Goal: Check status: Check status

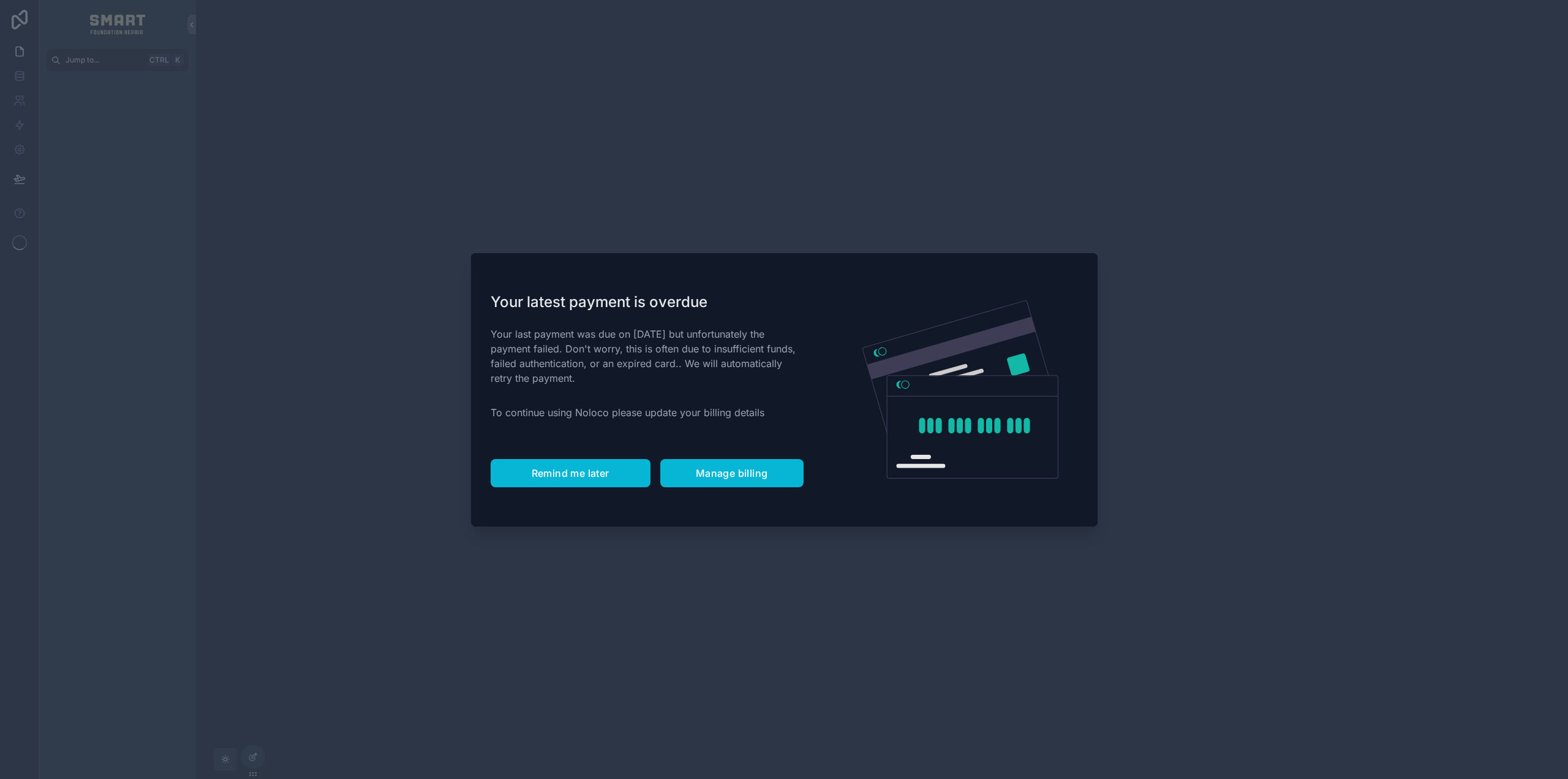
click at [566, 474] on span "Remind me later" at bounding box center [570, 472] width 78 height 12
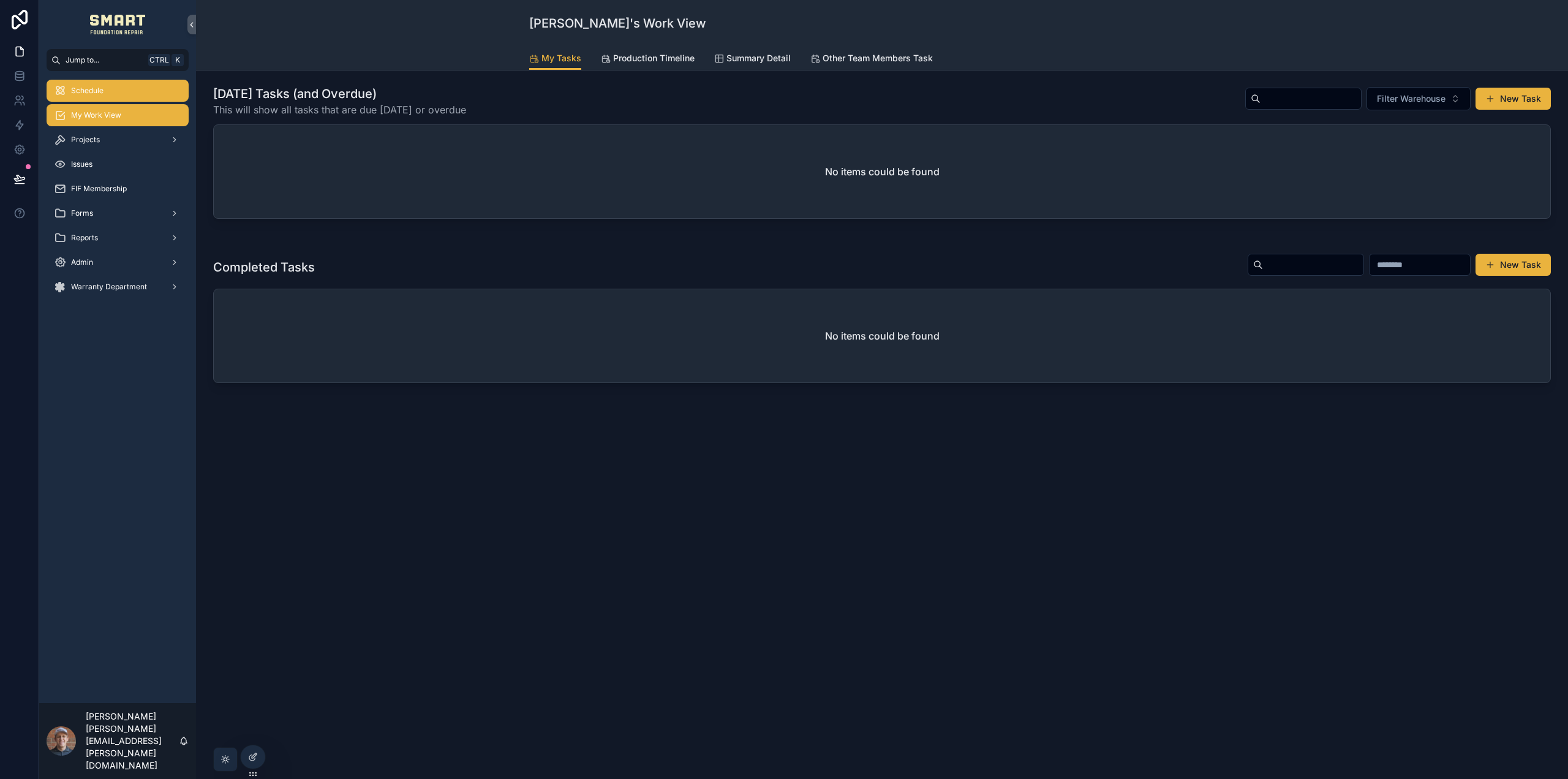
click at [138, 98] on div "Schedule" at bounding box center [117, 91] width 127 height 20
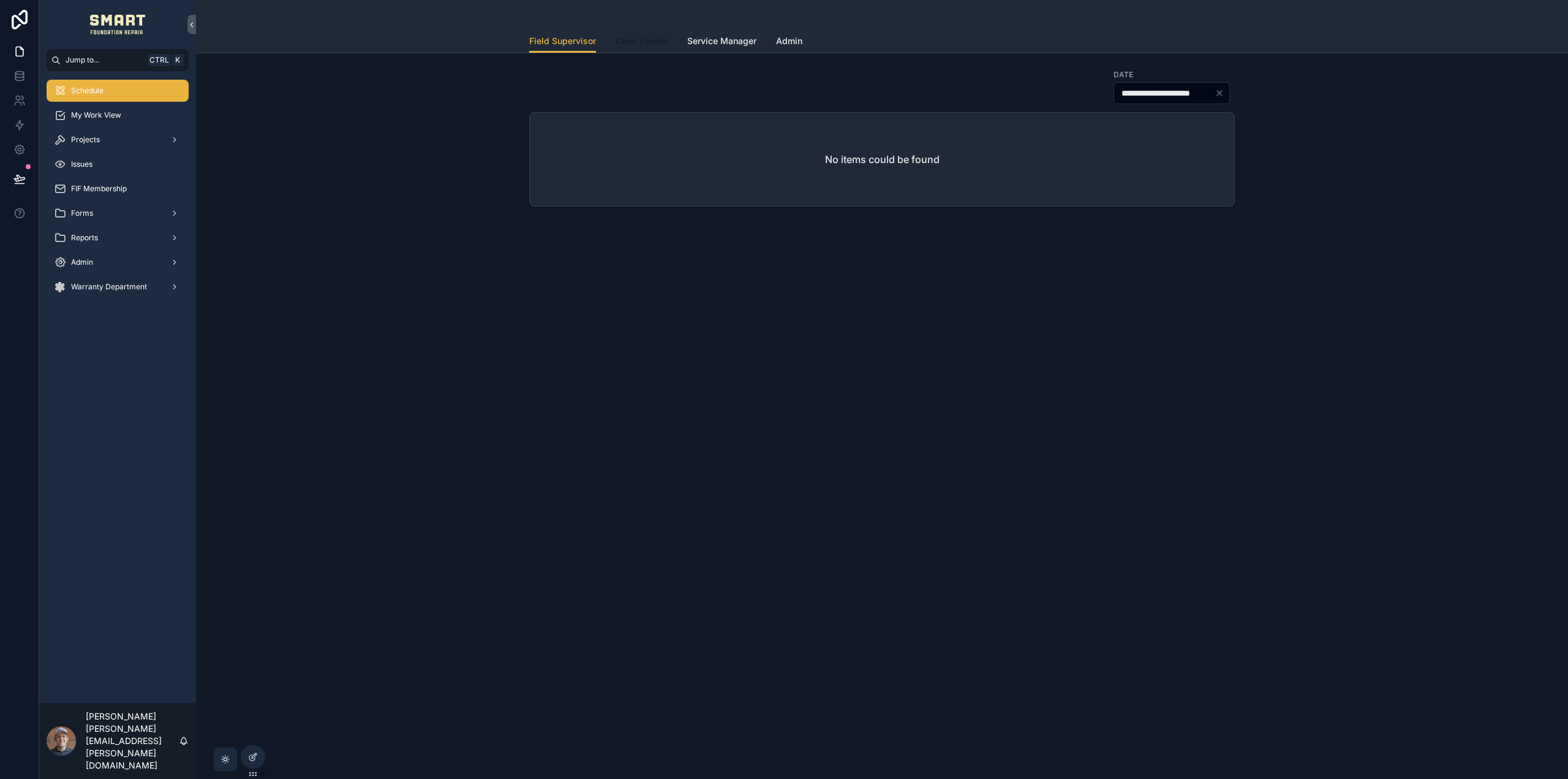
click at [630, 42] on span "Crew Leader" at bounding box center [641, 40] width 52 height 12
click at [803, 41] on span "Admin" at bounding box center [789, 40] width 27 height 12
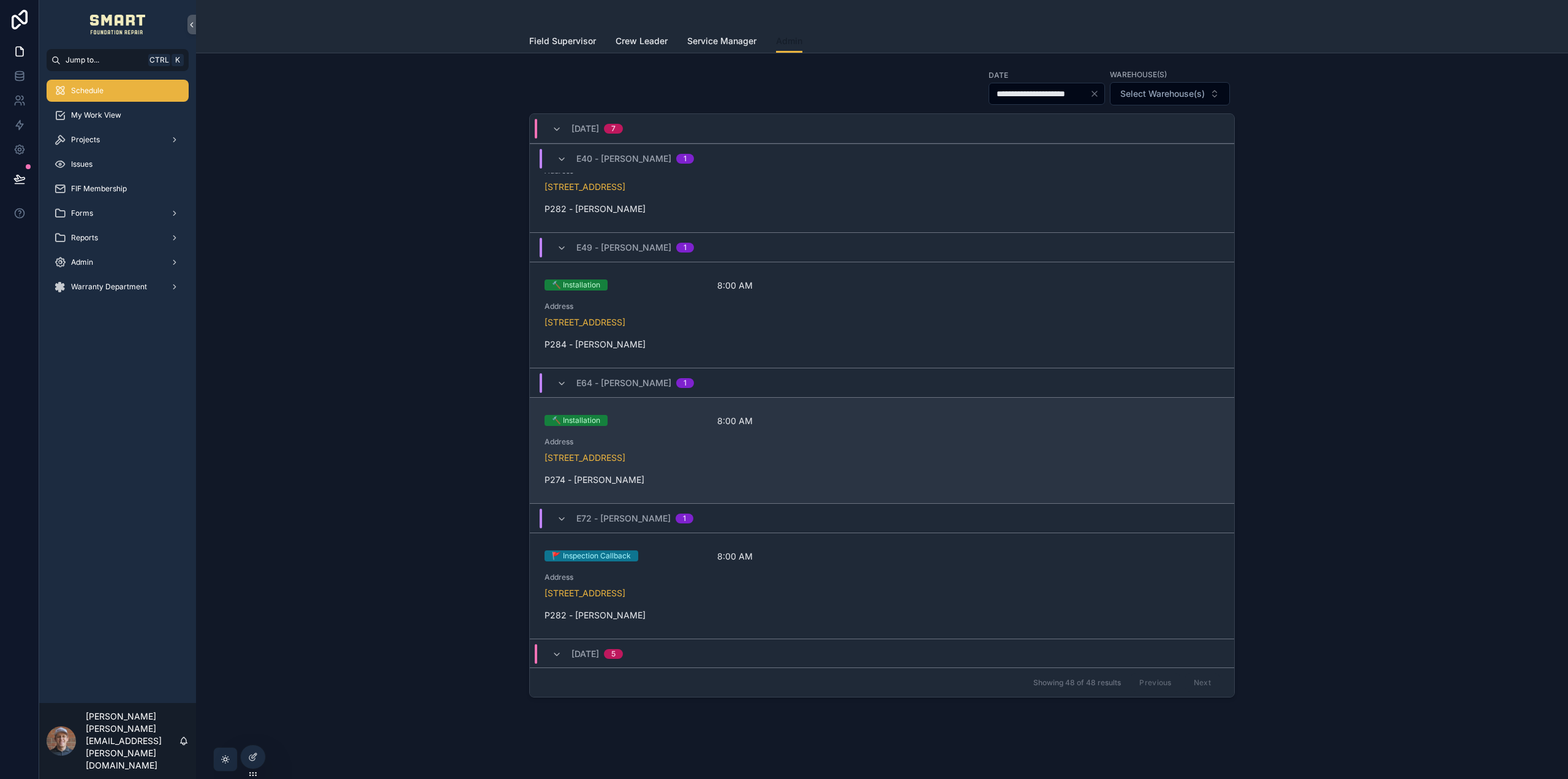
scroll to position [429, 0]
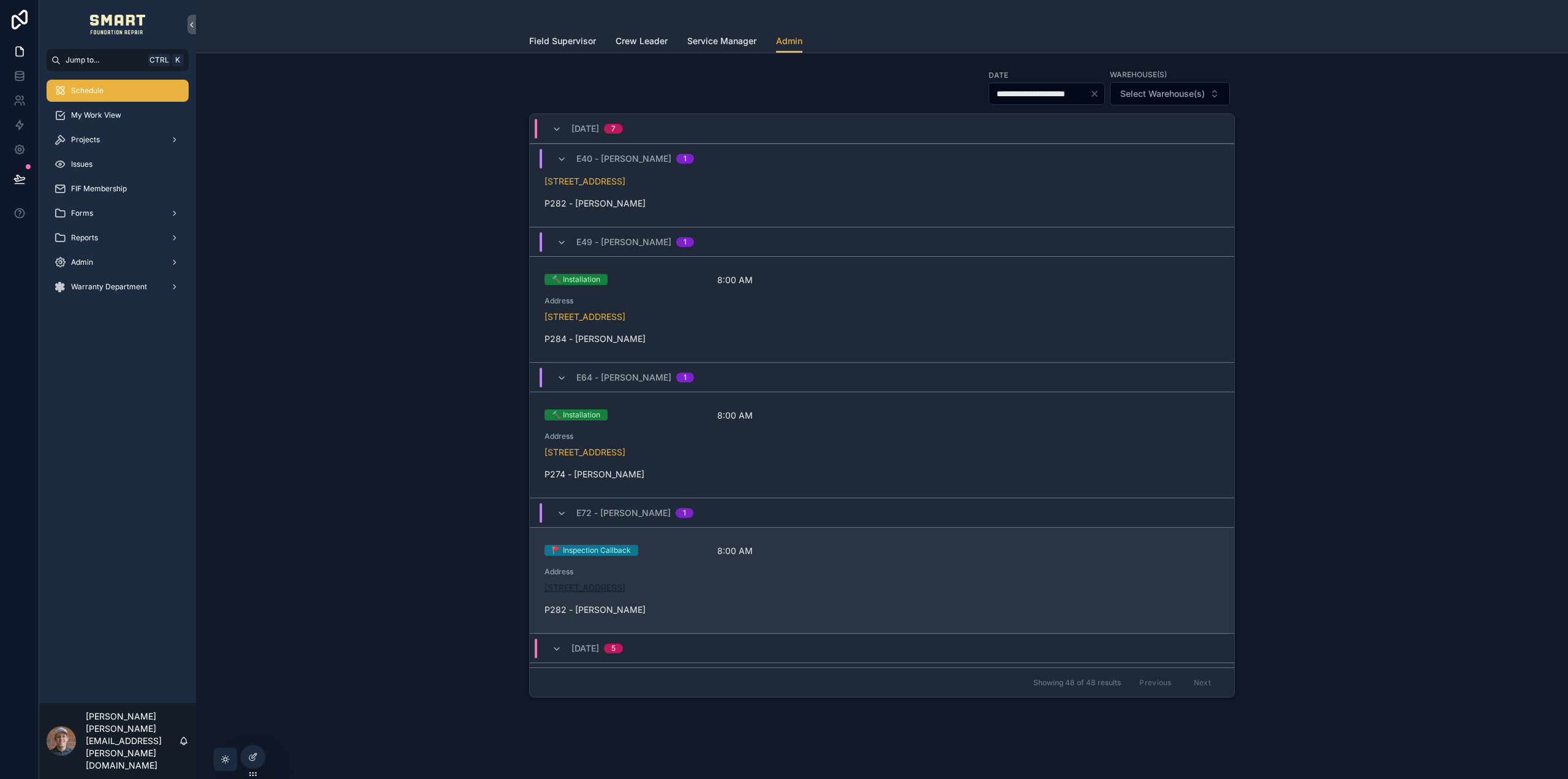
click at [625, 588] on link "[STREET_ADDRESS]" at bounding box center [585, 587] width 81 height 11
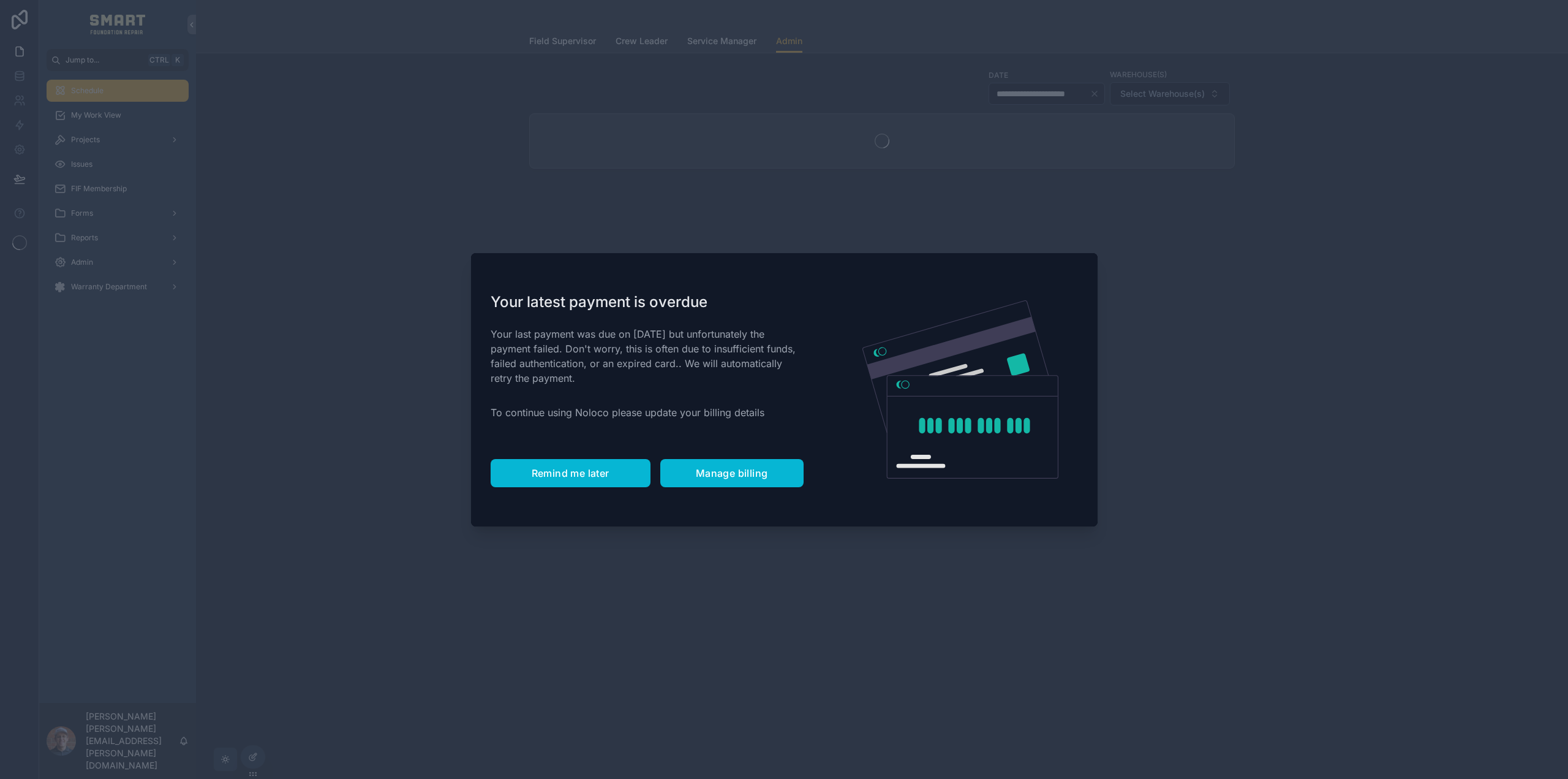
click at [582, 476] on span "Remind me later" at bounding box center [570, 472] width 78 height 12
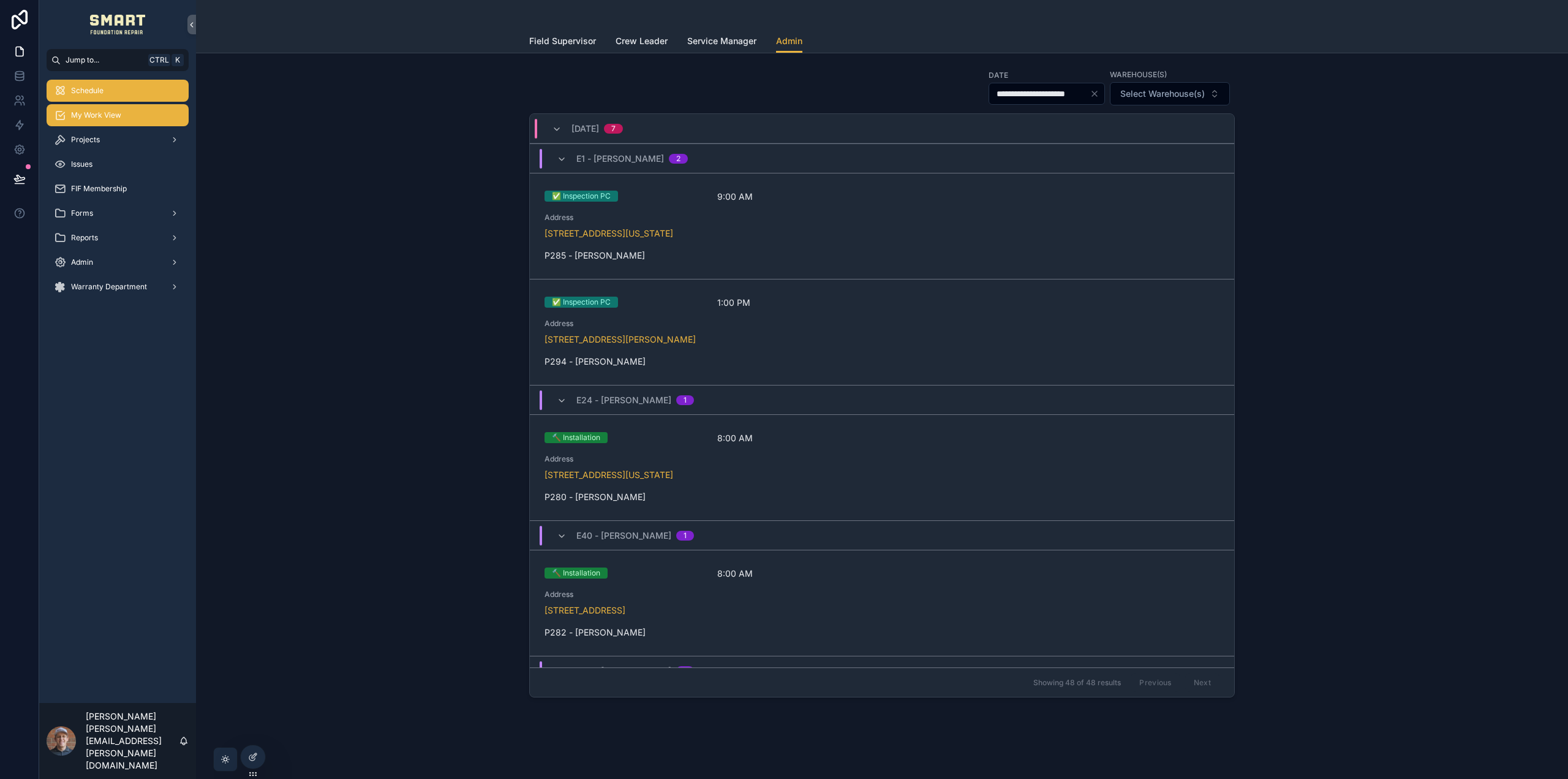
click at [119, 115] on span "My Work View" at bounding box center [96, 115] width 50 height 10
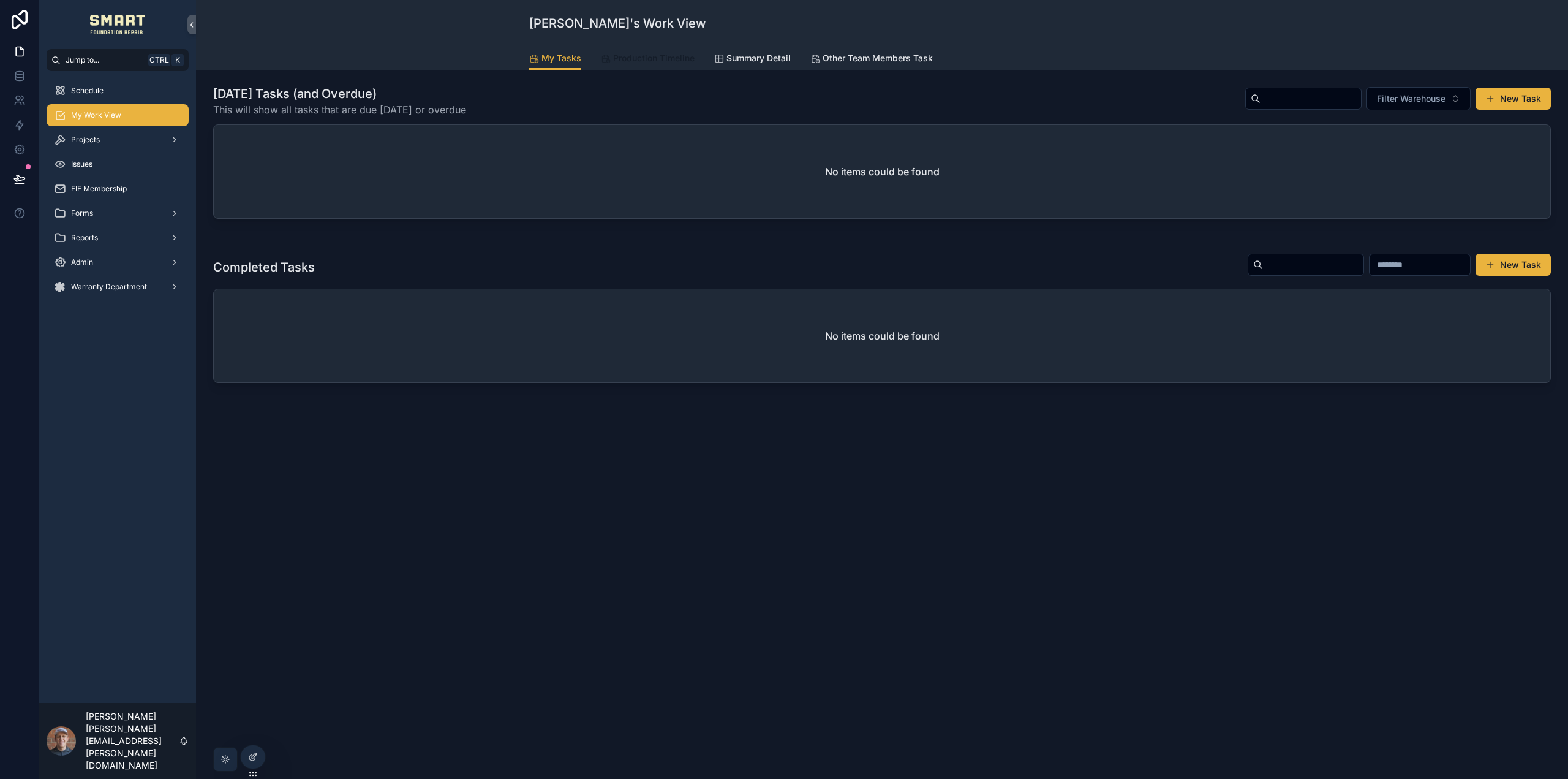
click at [619, 54] on span "Production Timeline" at bounding box center [654, 58] width 82 height 12
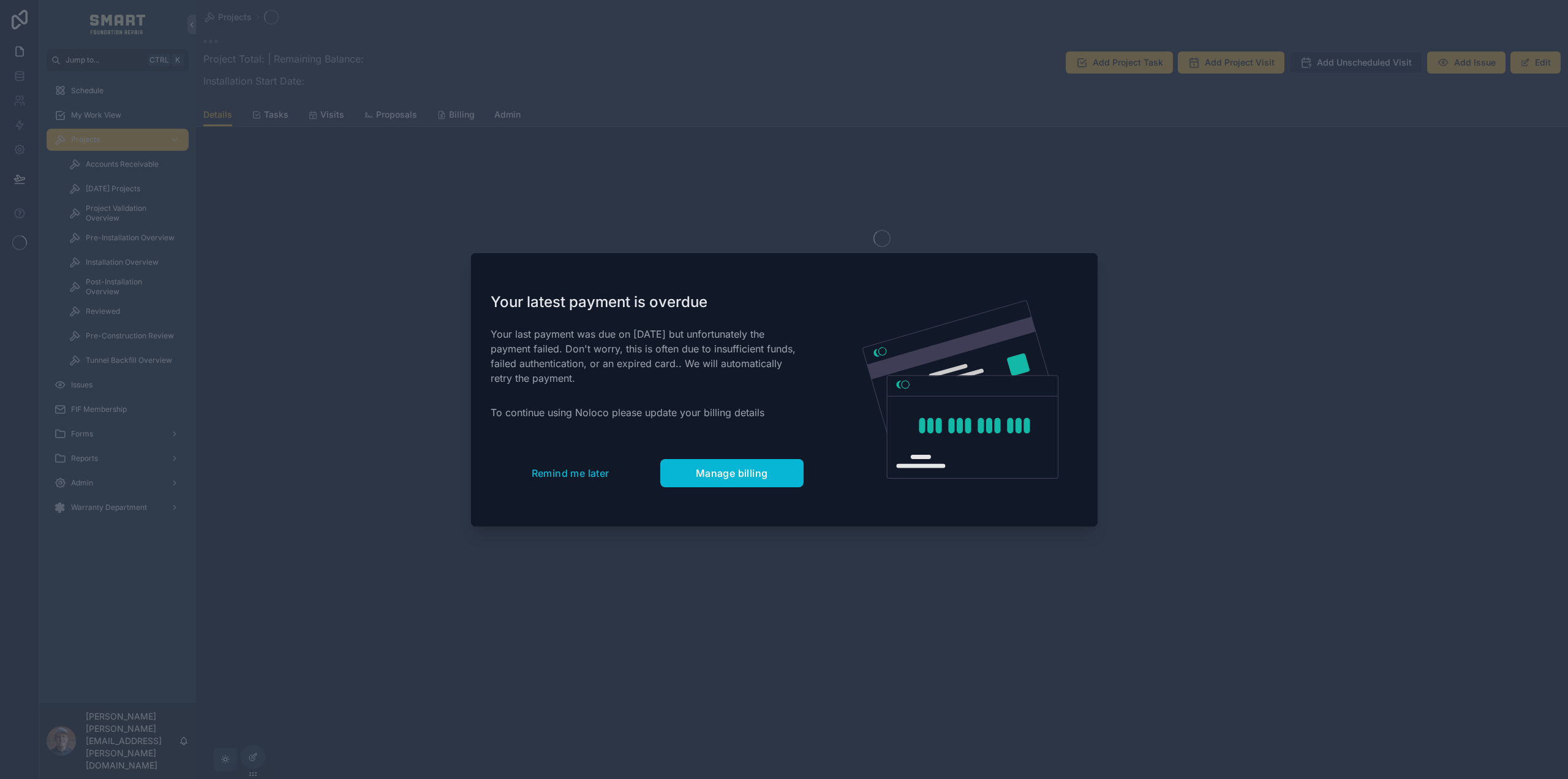
click at [537, 489] on div "Your latest payment is overdue Your last payment was due on Sep 11, 2025 but un…" at bounding box center [647, 390] width 352 height 273
click at [542, 470] on span "Remind me later" at bounding box center [570, 472] width 78 height 12
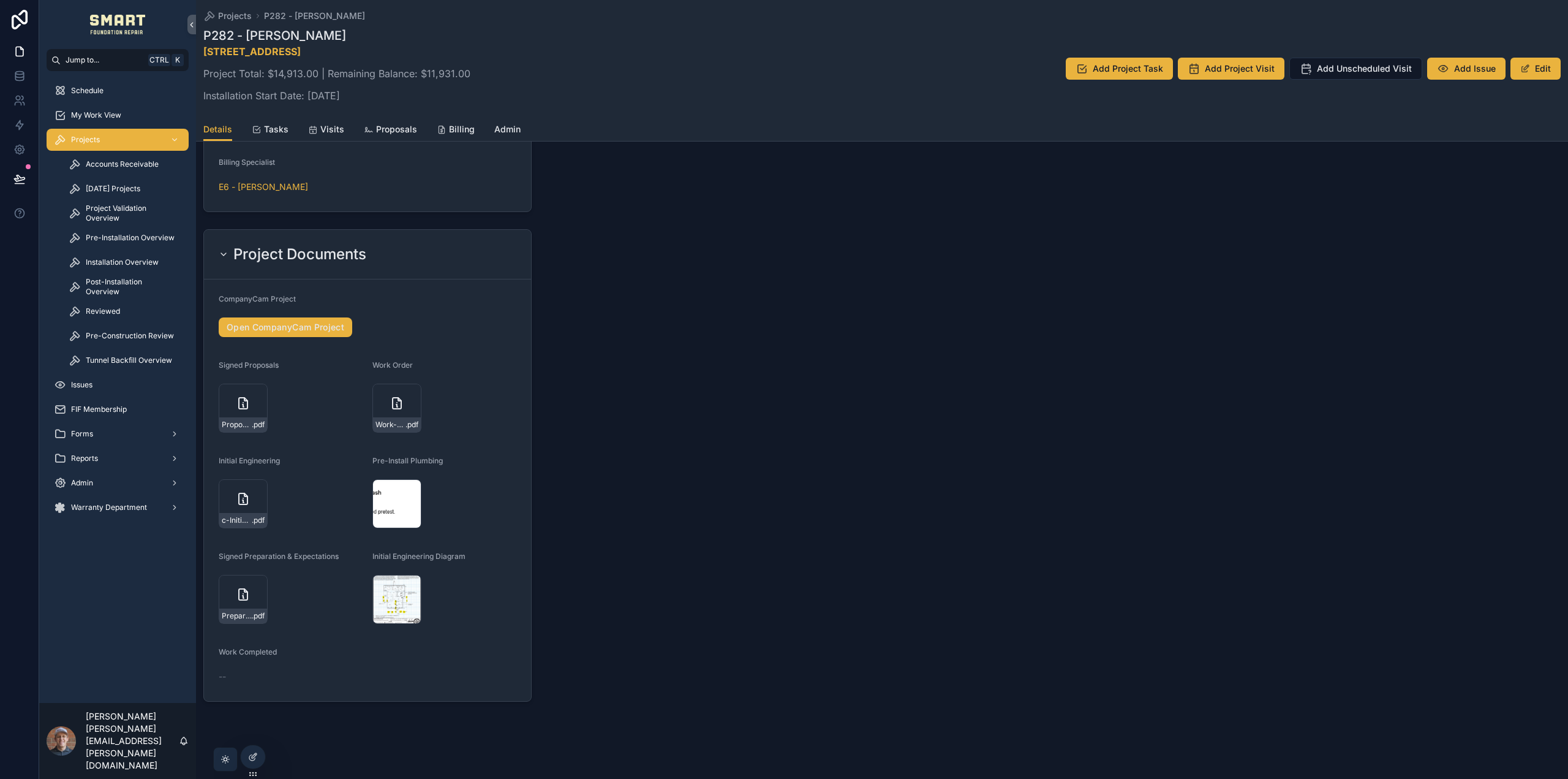
scroll to position [1362, 0]
click at [392, 596] on div "Screenshot-2025-09-26-130525 .png" at bounding box center [397, 595] width 49 height 49
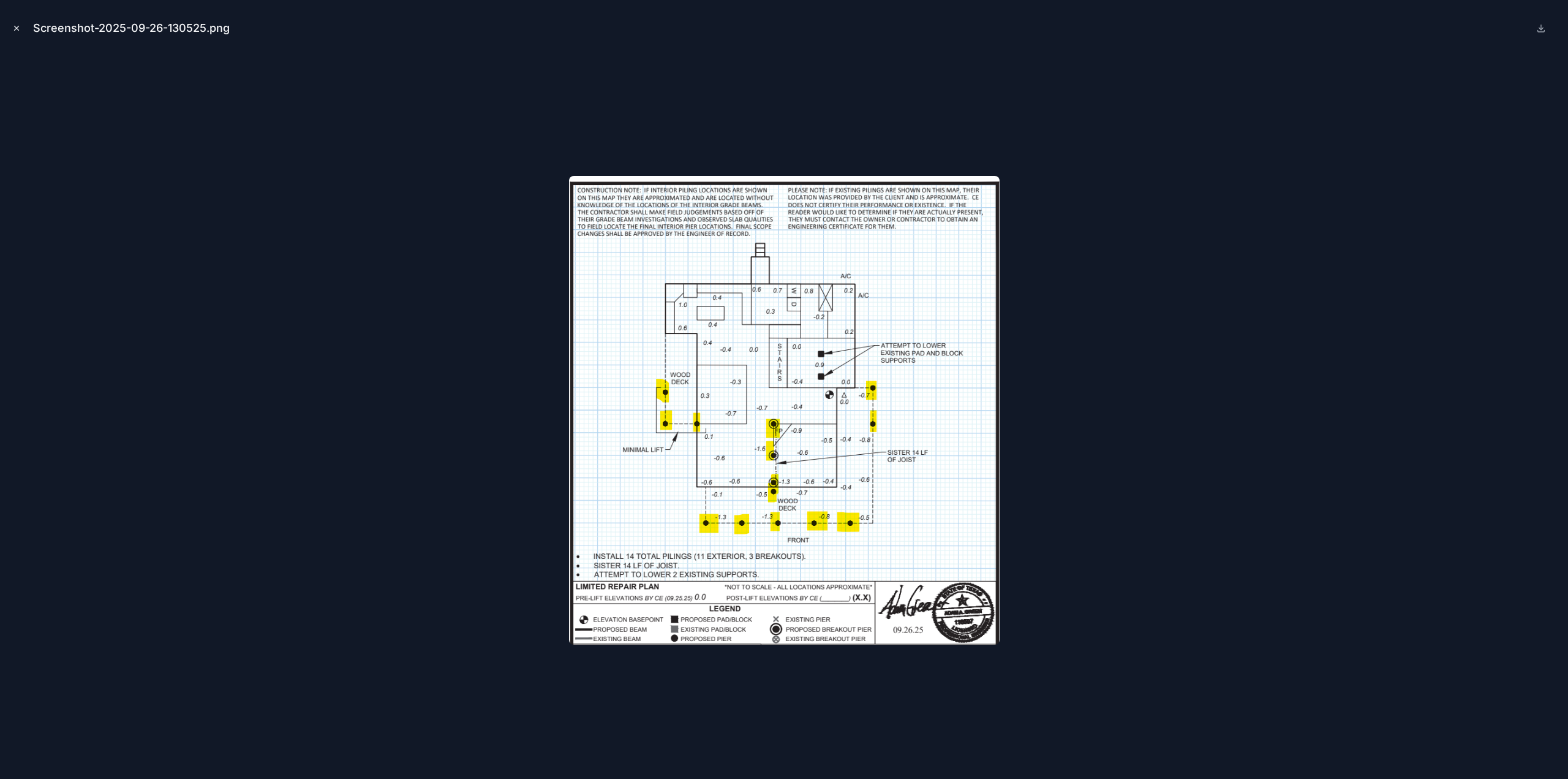
click at [16, 25] on icon "Close modal" at bounding box center [16, 28] width 9 height 9
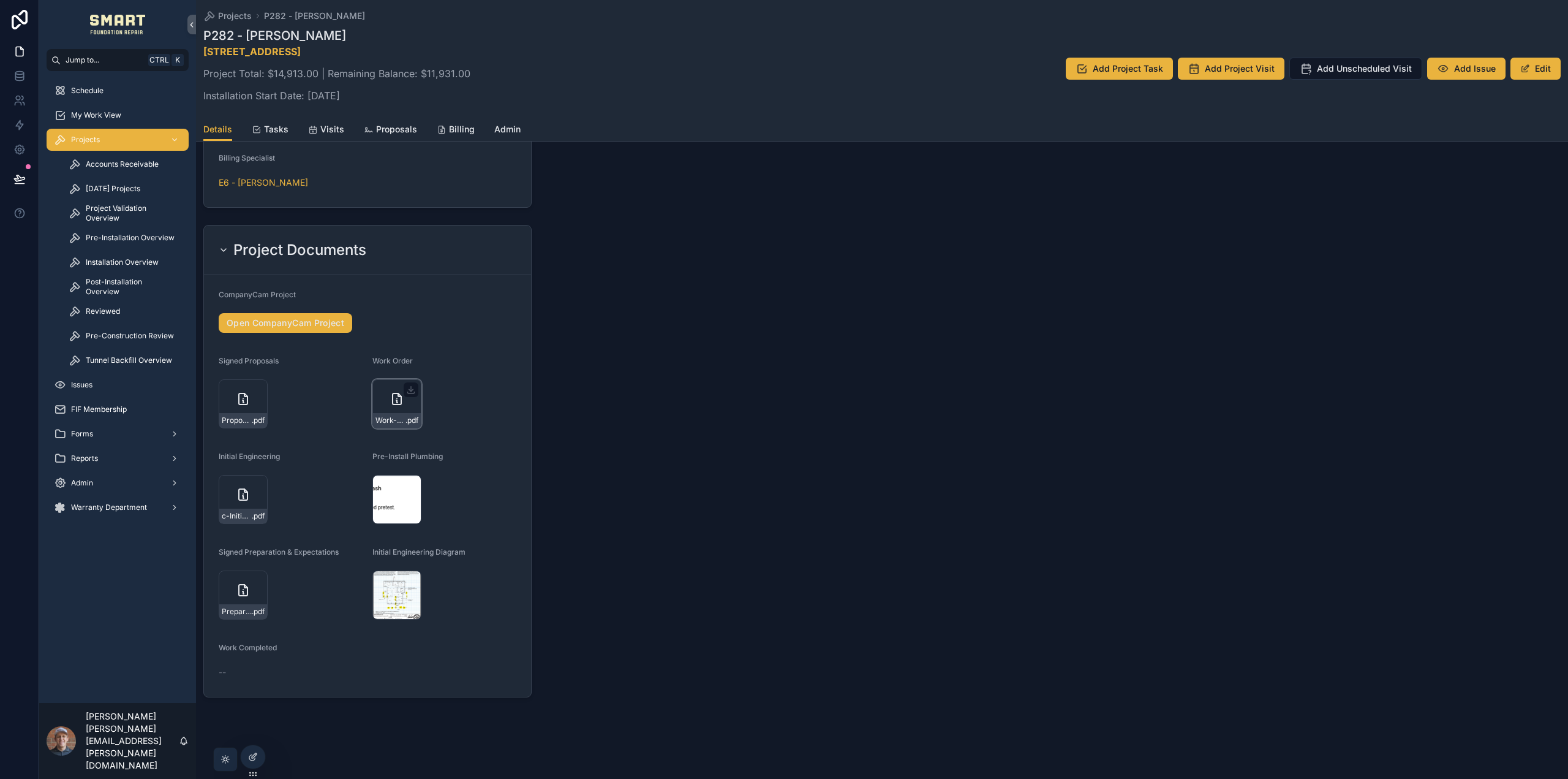
click at [393, 396] on icon "scrollable content" at bounding box center [396, 398] width 15 height 15
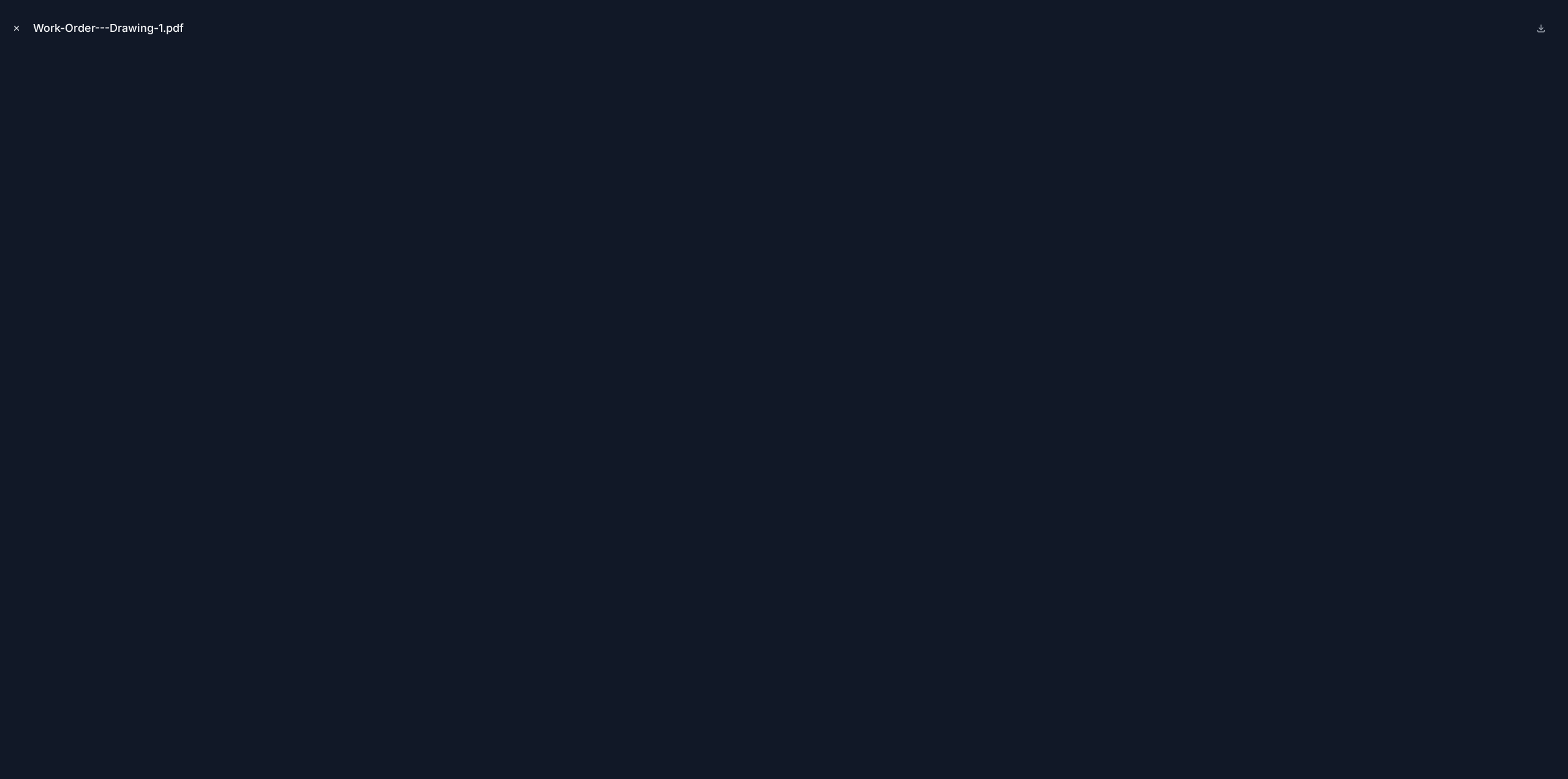
click at [16, 24] on icon "Close modal" at bounding box center [16, 28] width 9 height 9
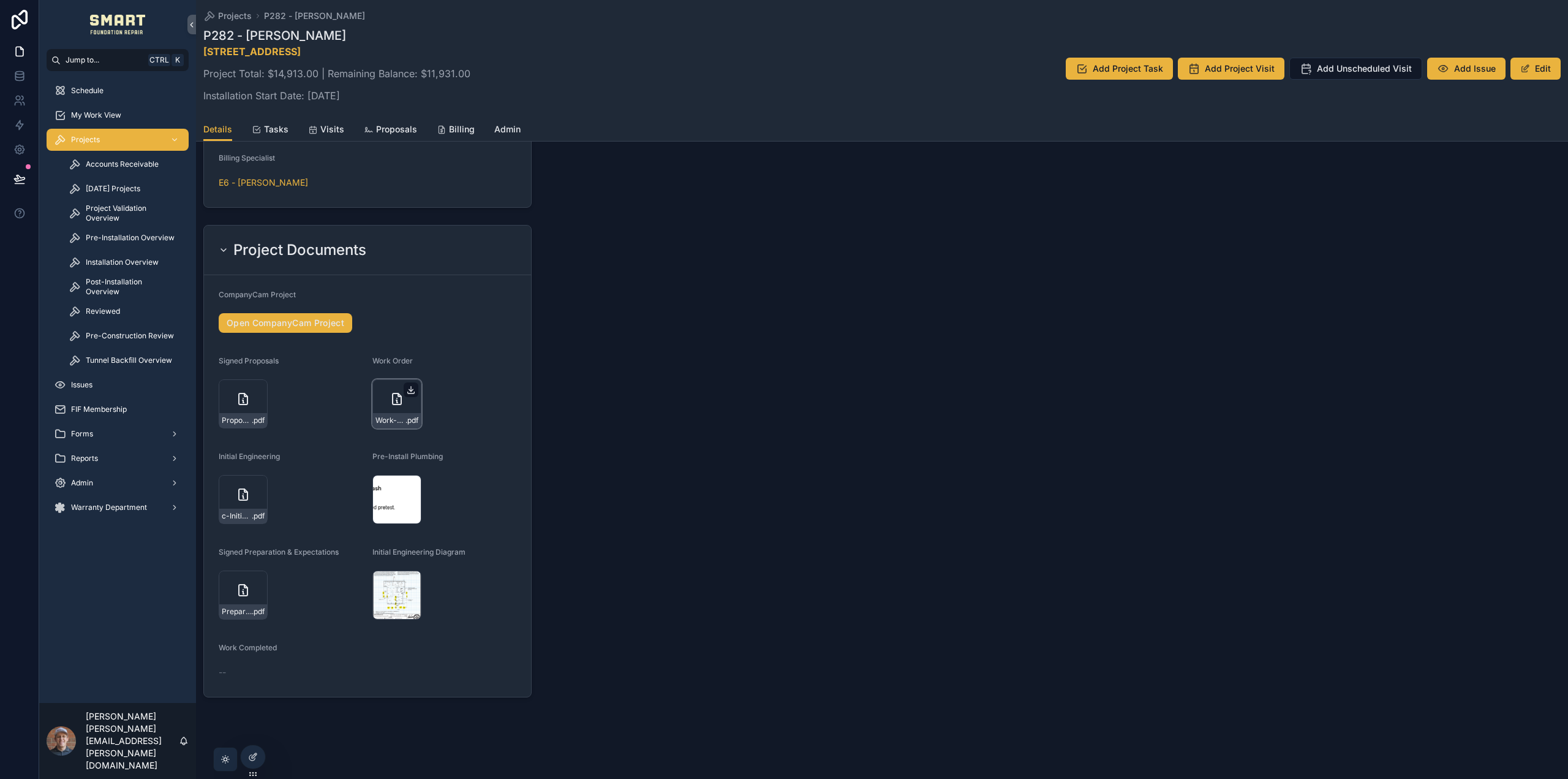
click at [412, 387] on icon "scrollable content" at bounding box center [411, 390] width 10 height 10
click at [412, 577] on icon "scrollable content" at bounding box center [411, 581] width 10 height 10
